Goal: Book appointment/travel/reservation

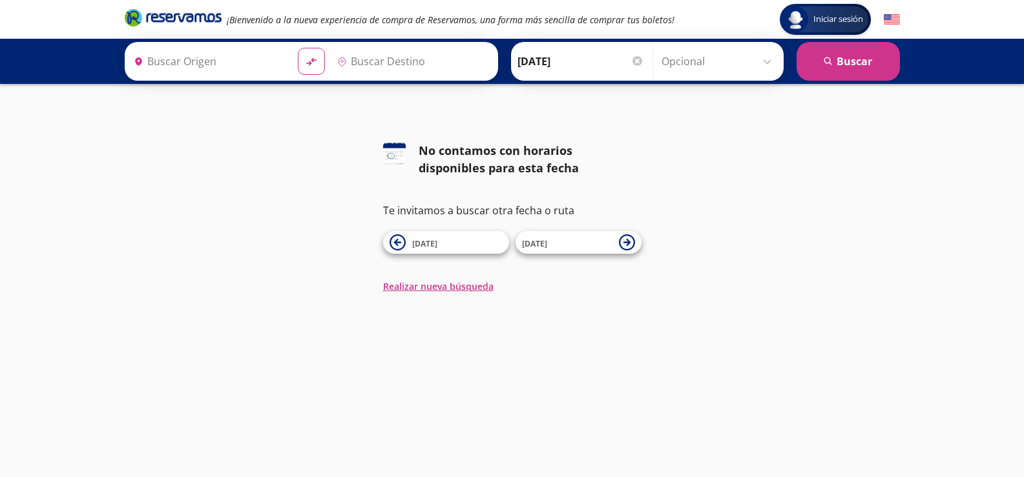
type input "[GEOGRAPHIC_DATA], [GEOGRAPHIC_DATA]"
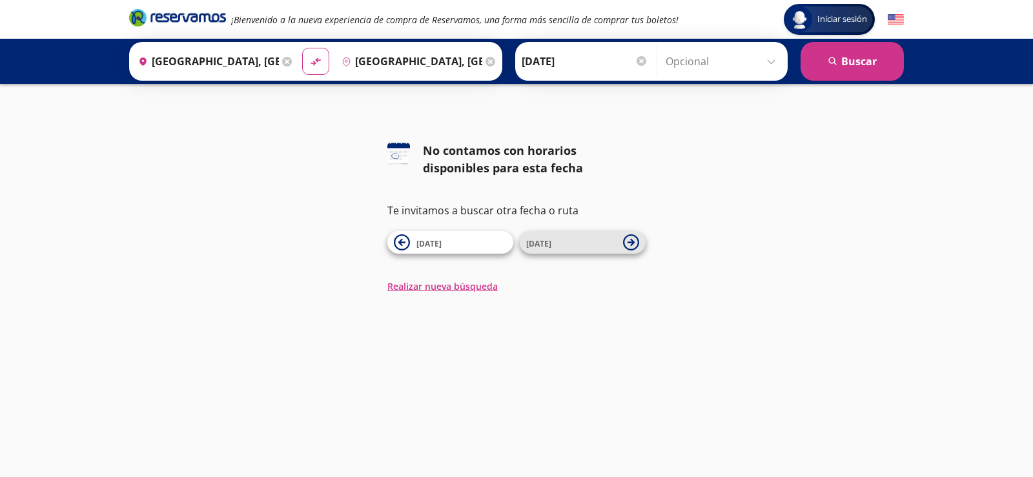
click at [630, 240] on icon at bounding box center [631, 242] width 16 height 16
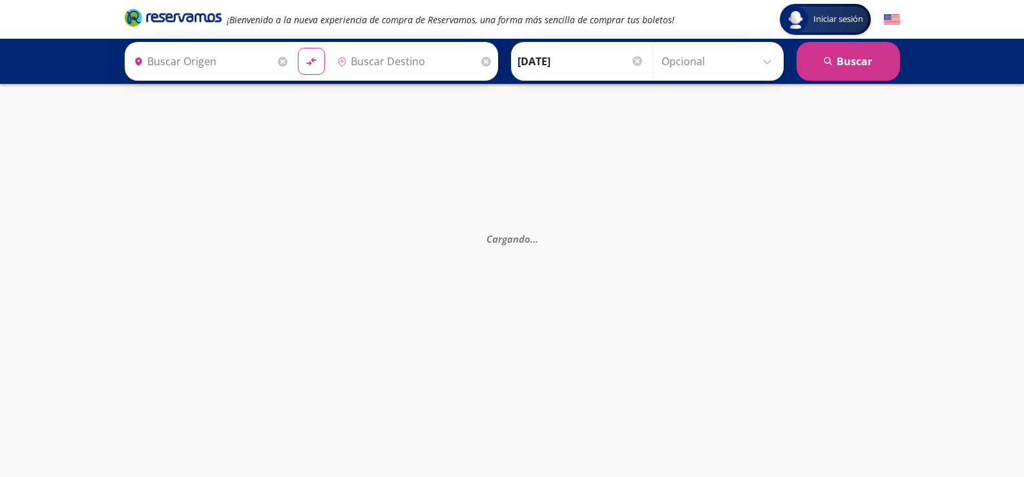
type input "[GEOGRAPHIC_DATA], [GEOGRAPHIC_DATA]"
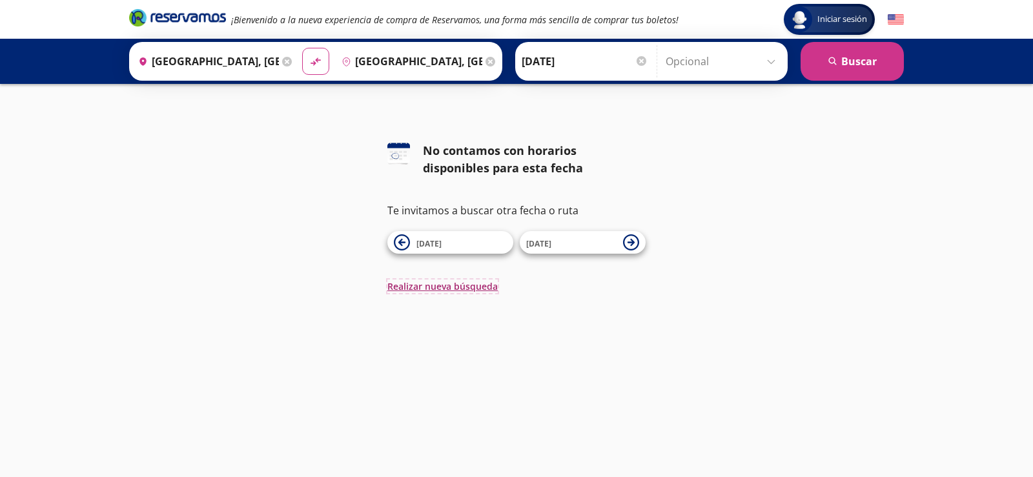
click at [455, 282] on button "Realizar nueva búsqueda" at bounding box center [443, 287] width 110 height 14
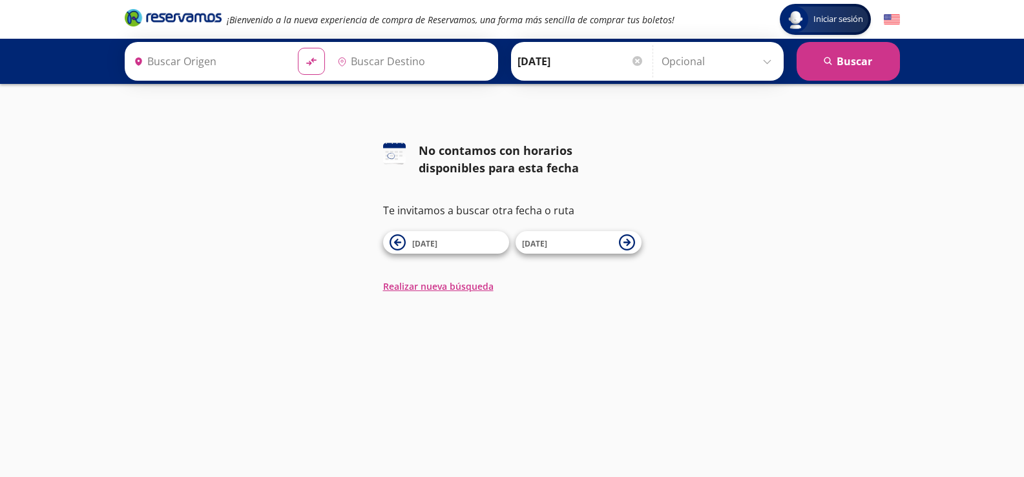
type input "[GEOGRAPHIC_DATA], [GEOGRAPHIC_DATA]"
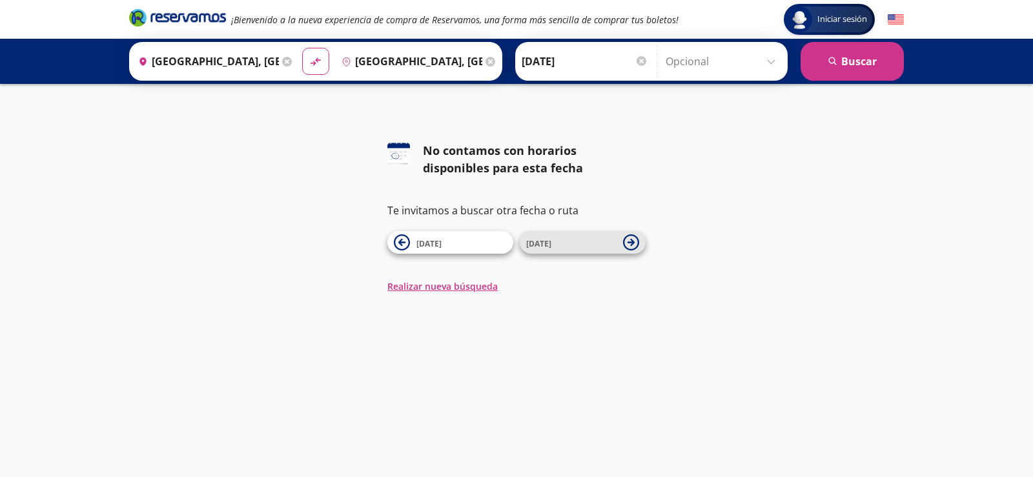
click at [635, 243] on icon at bounding box center [631, 242] width 16 height 16
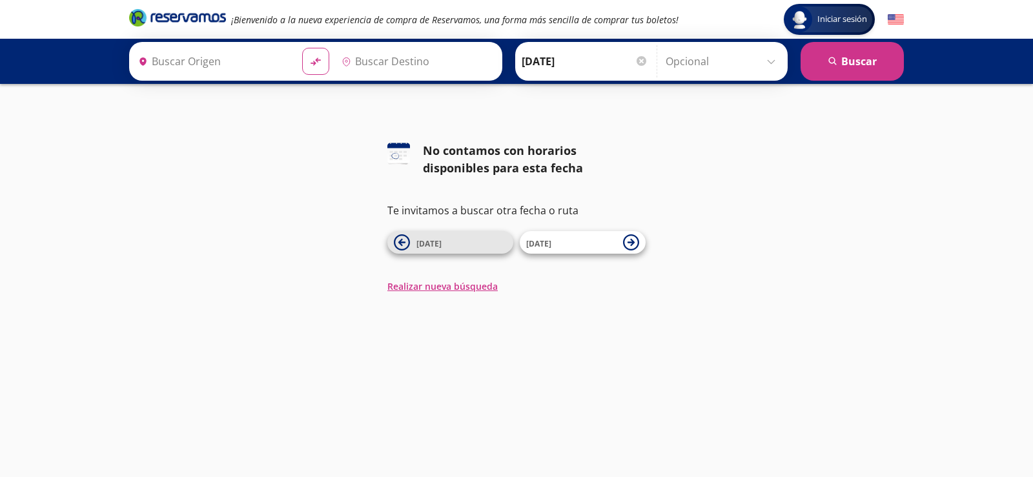
type input "[GEOGRAPHIC_DATA], [GEOGRAPHIC_DATA]"
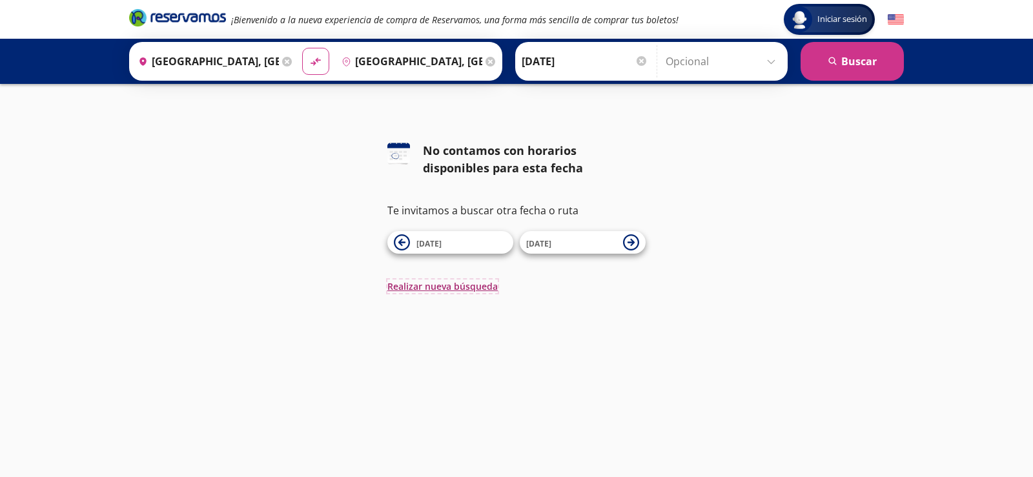
click at [437, 287] on button "Realizar nueva búsqueda" at bounding box center [443, 287] width 110 height 14
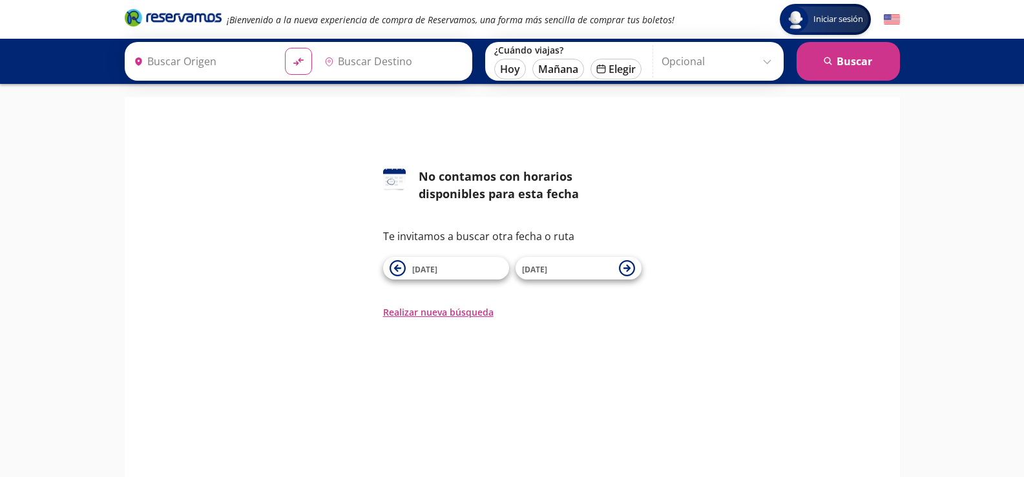
type input "[GEOGRAPHIC_DATA], [GEOGRAPHIC_DATA]"
click at [447, 313] on button "Realizar nueva búsqueda" at bounding box center [438, 313] width 110 height 14
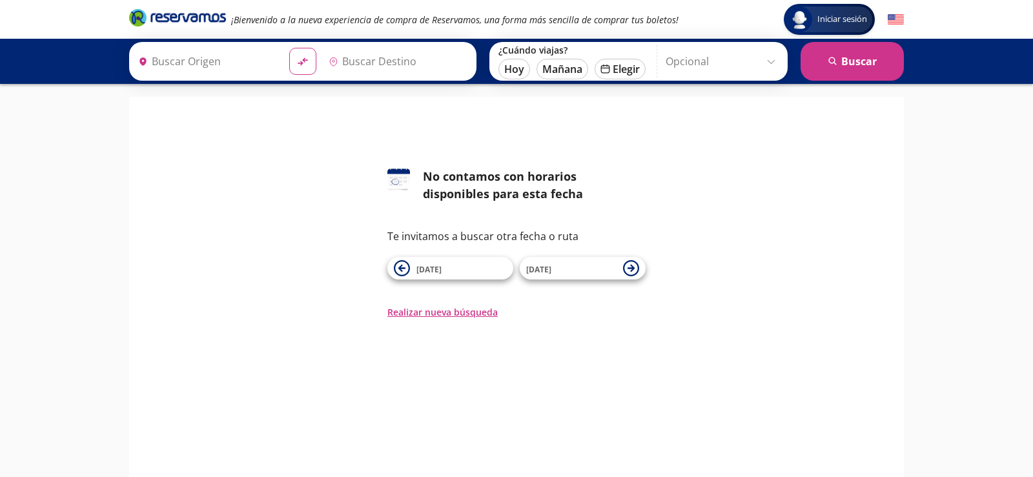
type input "[GEOGRAPHIC_DATA], [GEOGRAPHIC_DATA]"
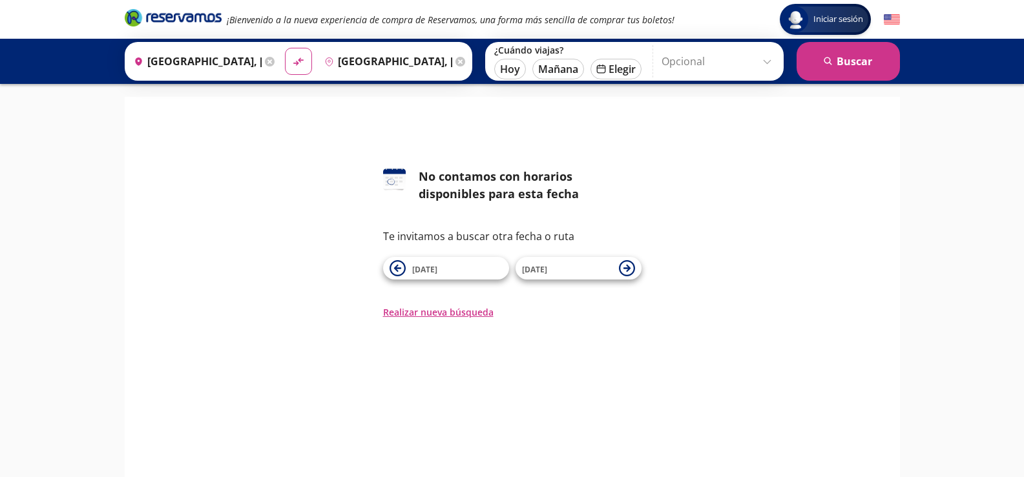
click at [764, 63] on input "Opcional" at bounding box center [719, 61] width 116 height 32
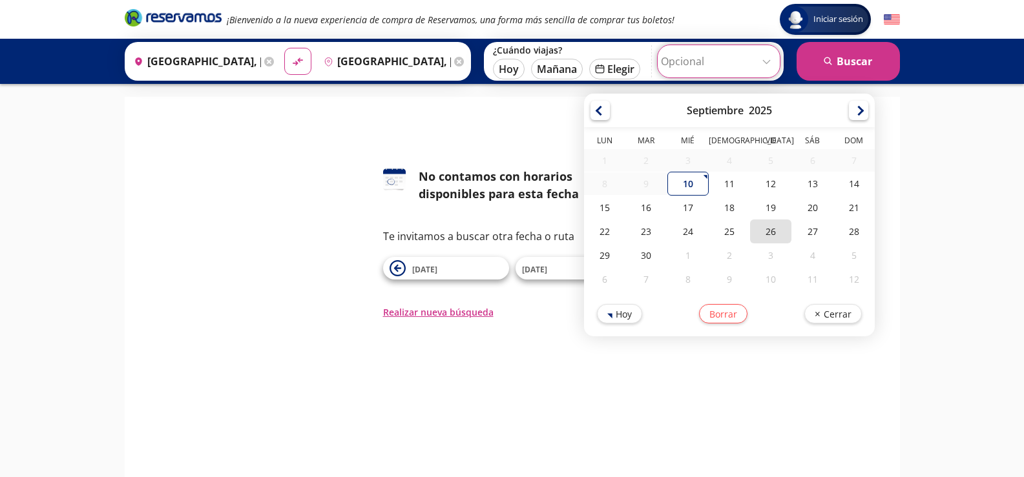
click at [774, 233] on div "26" at bounding box center [770, 232] width 41 height 24
type input "[DATE]"
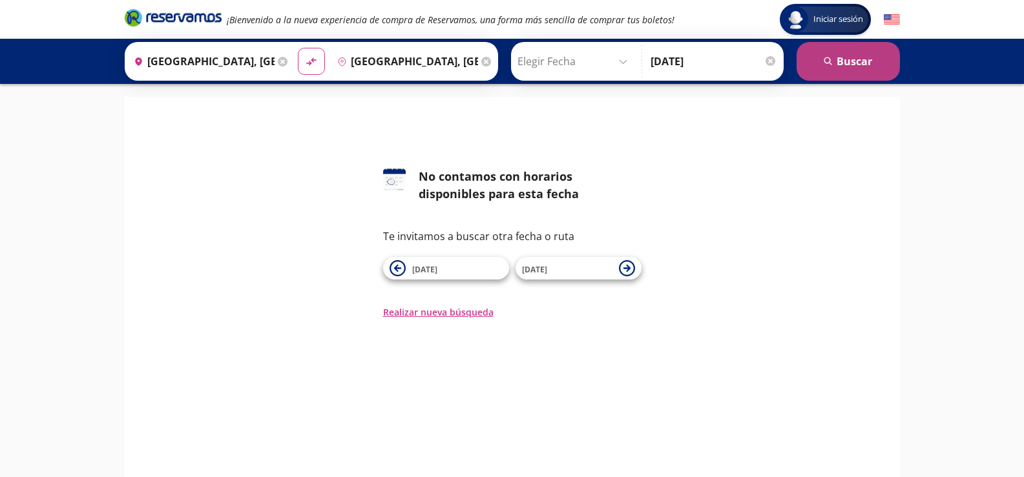
click at [847, 63] on button "search [GEOGRAPHIC_DATA]" at bounding box center [847, 61] width 103 height 39
click at [852, 54] on button "search [GEOGRAPHIC_DATA]" at bounding box center [847, 61] width 103 height 39
